Goal: Task Accomplishment & Management: Use online tool/utility

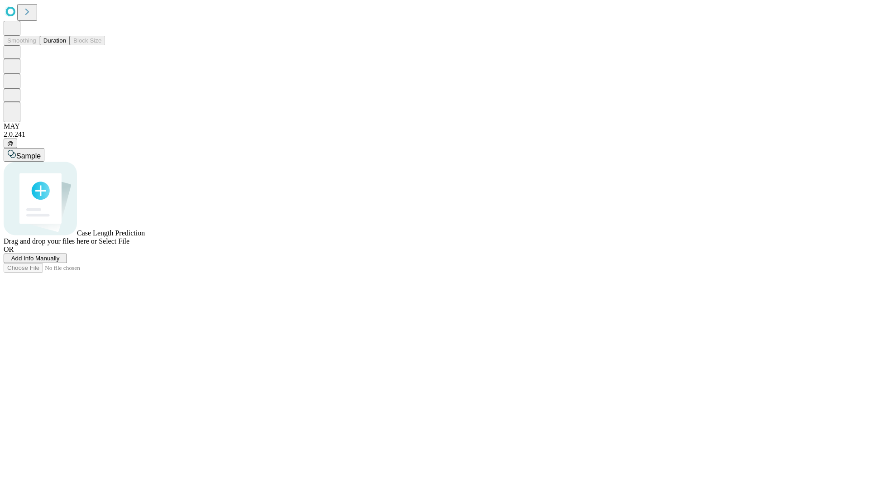
click at [66, 45] on button "Duration" at bounding box center [55, 41] width 30 height 10
click at [60, 262] on span "Add Info Manually" at bounding box center [35, 258] width 48 height 7
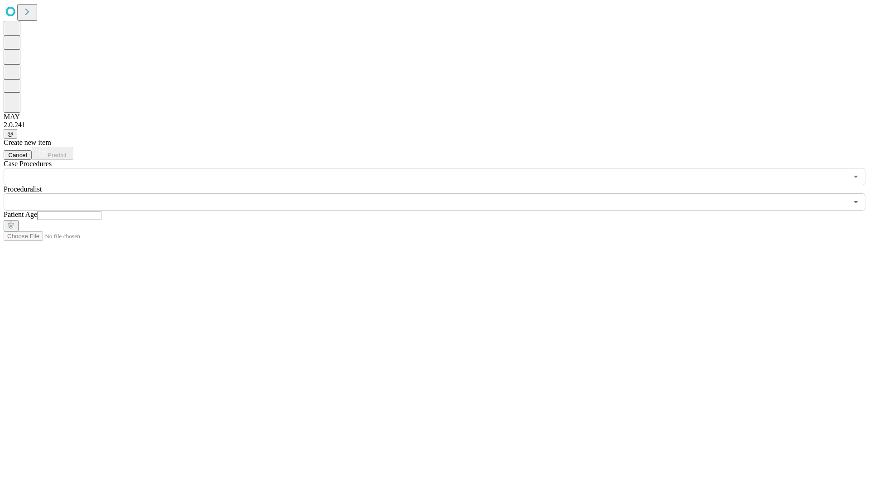
click at [101, 211] on input "text" at bounding box center [69, 215] width 64 height 9
type input "**"
click at [441, 193] on input "text" at bounding box center [426, 201] width 844 height 17
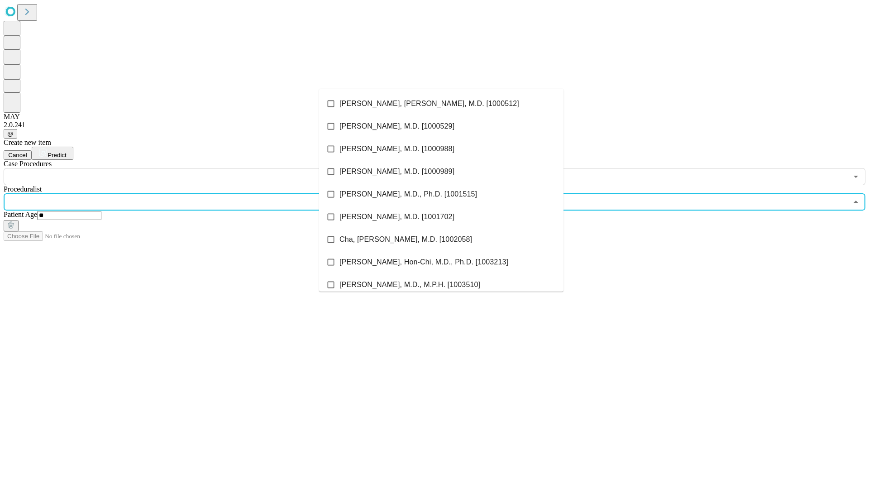
click at [441, 104] on li "[PERSON_NAME], [PERSON_NAME], M.D. [1000512]" at bounding box center [441, 103] width 244 height 23
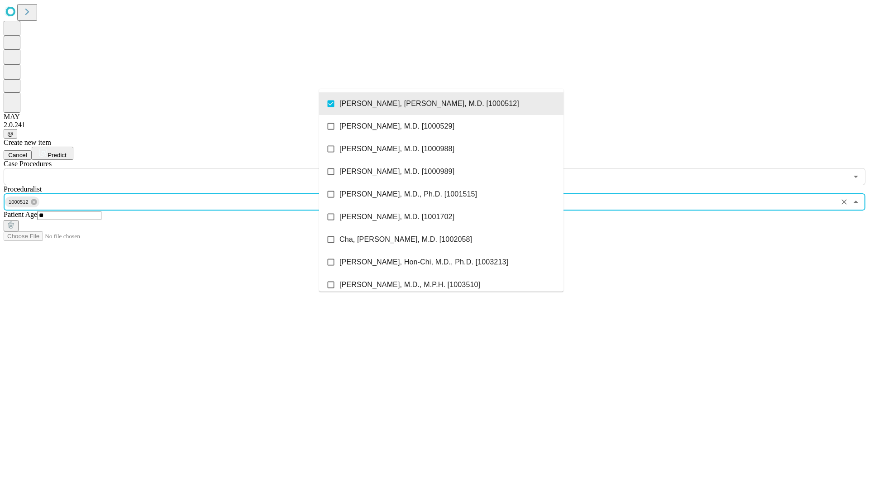
click at [190, 168] on input "text" at bounding box center [426, 176] width 844 height 17
